Goal: Information Seeking & Learning: Check status

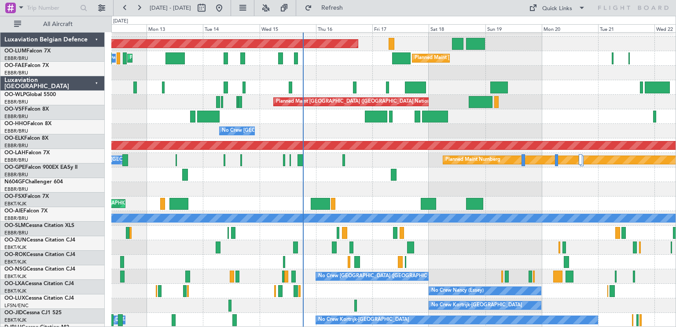
scroll to position [11, 0]
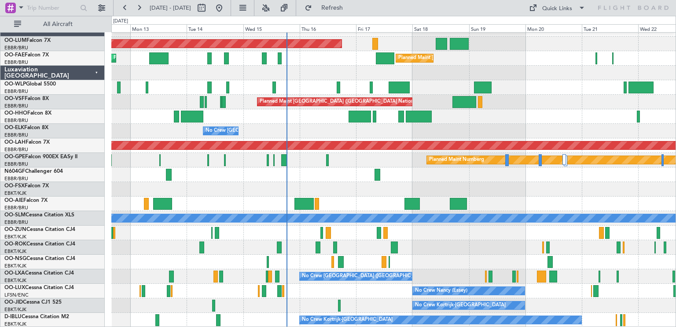
click at [335, 196] on div "Planned Maint [GEOGRAPHIC_DATA] ([GEOGRAPHIC_DATA])" at bounding box center [393, 203] width 564 height 15
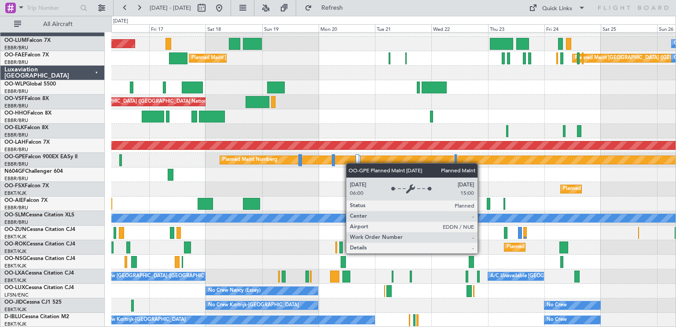
click at [289, 158] on div "AOG Maint [GEOGRAPHIC_DATA] Owner [GEOGRAPHIC_DATA] Planned Maint [GEOGRAPHIC_D…" at bounding box center [393, 174] width 564 height 305
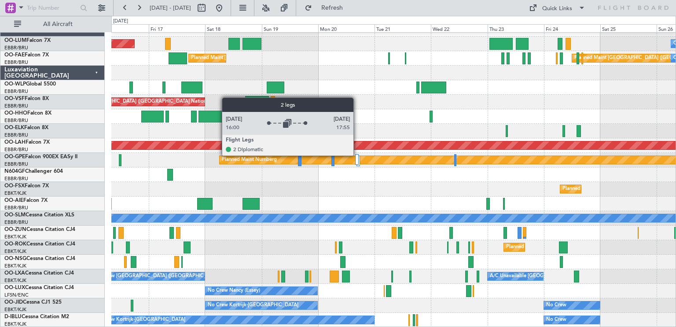
click at [357, 155] on div at bounding box center [357, 159] width 4 height 11
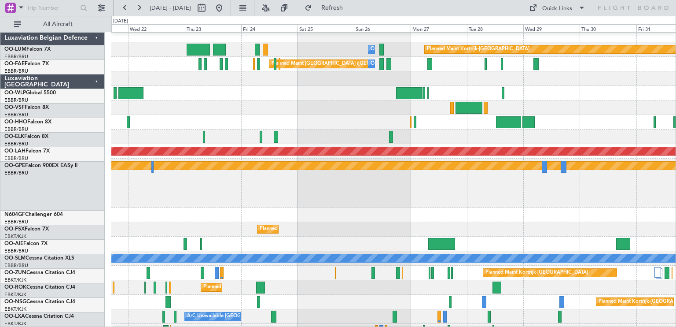
scroll to position [5, 0]
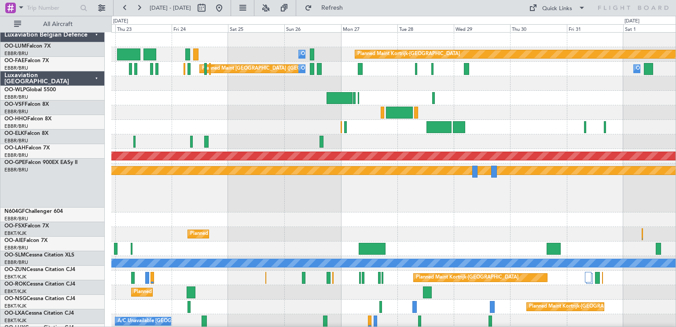
click at [107, 209] on div "Owner Melsbroek Air Base Planned Maint [GEOGRAPHIC_DATA]-[GEOGRAPHIC_DATA] Plan…" at bounding box center [338, 171] width 676 height 311
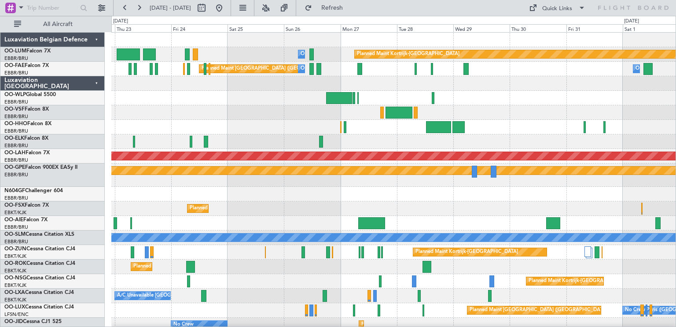
drag, startPoint x: 592, startPoint y: 211, endPoint x: 493, endPoint y: 207, distance: 99.1
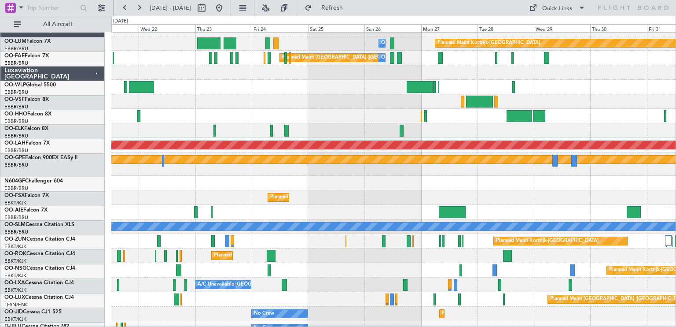
scroll to position [11, 0]
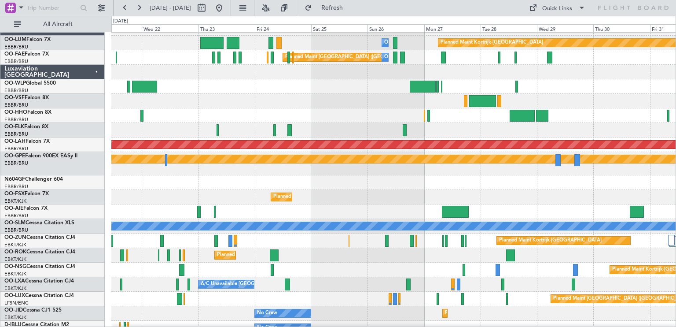
click at [326, 254] on div "Planned Maint Kortrijk-[GEOGRAPHIC_DATA]" at bounding box center [393, 255] width 564 height 15
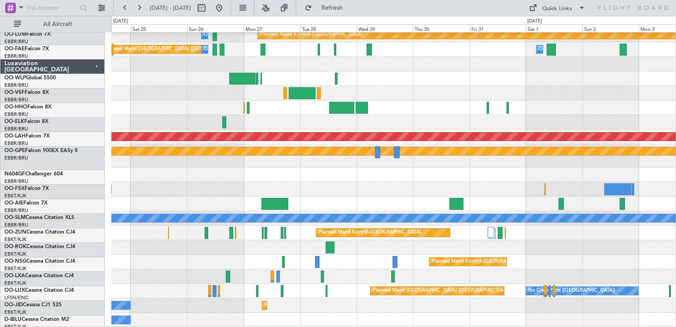
scroll to position [19, 0]
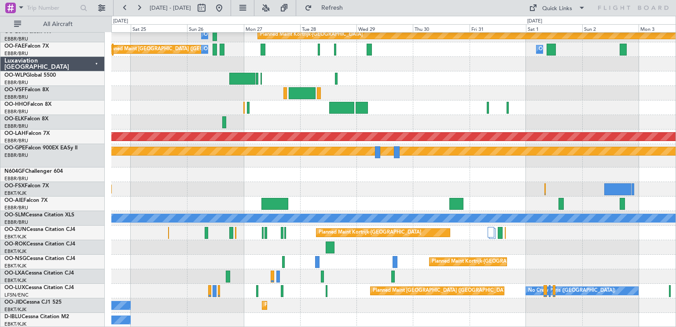
click at [380, 165] on div "Planned Maint Kortrijk-[GEOGRAPHIC_DATA] Owner [GEOGRAPHIC_DATA] Planned Maint …" at bounding box center [393, 170] width 564 height 314
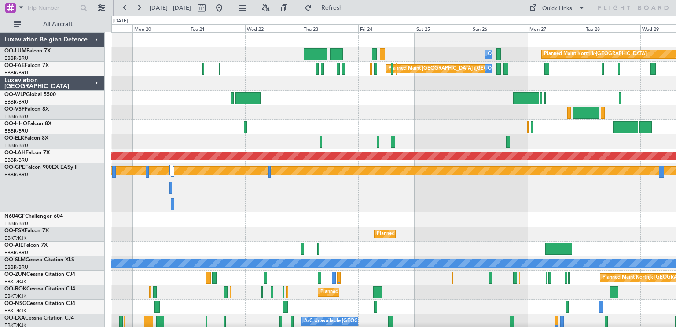
scroll to position [45, 0]
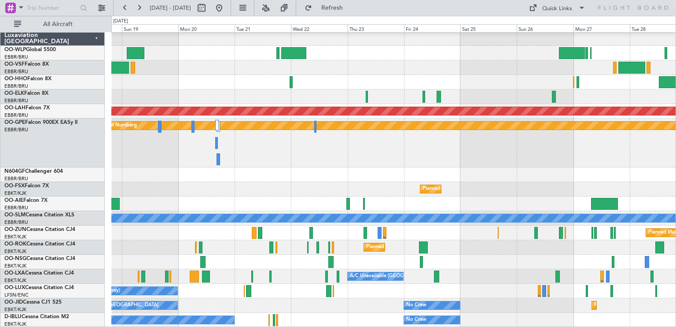
click at [245, 225] on div "Planned Maint [GEOGRAPHIC_DATA] ([GEOGRAPHIC_DATA] National) Owner [GEOGRAPHIC_…" at bounding box center [393, 157] width 564 height 339
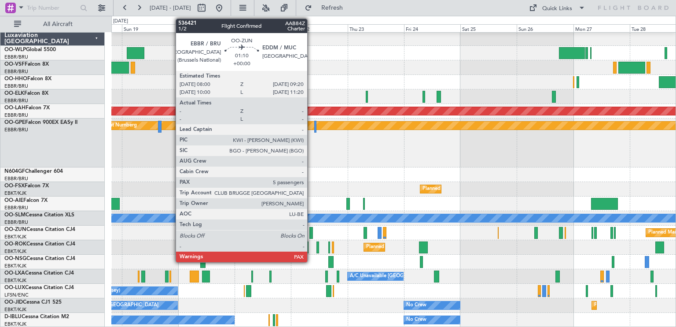
click at [311, 230] on div at bounding box center [311, 233] width 4 height 12
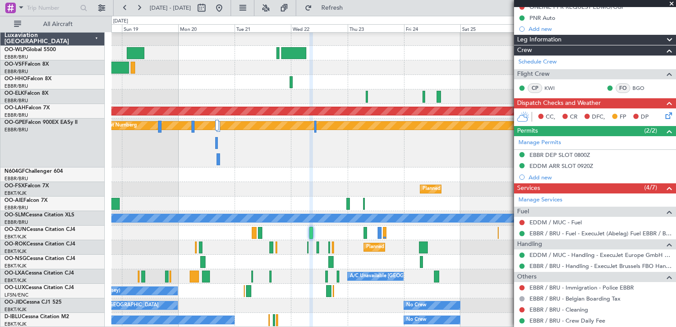
scroll to position [90, 0]
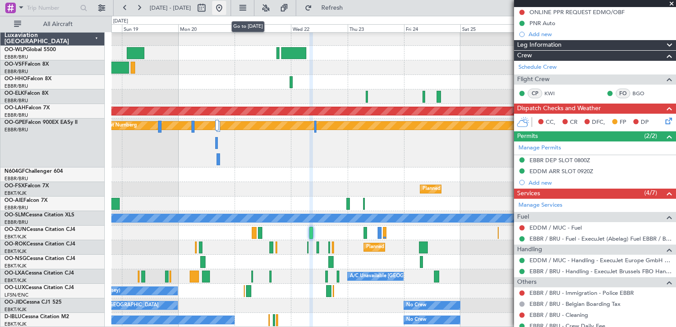
click at [226, 4] on button at bounding box center [219, 8] width 14 height 14
